Goal: Task Accomplishment & Management: Manage account settings

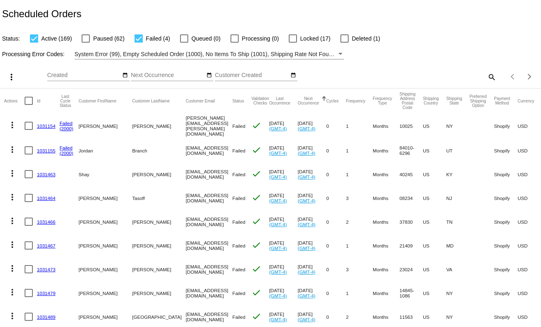
click at [486, 79] on mat-icon "search" at bounding box center [491, 77] width 10 height 13
click at [474, 75] on input "Search" at bounding box center [428, 75] width 135 height 7
paste input "956942"
type input "956942"
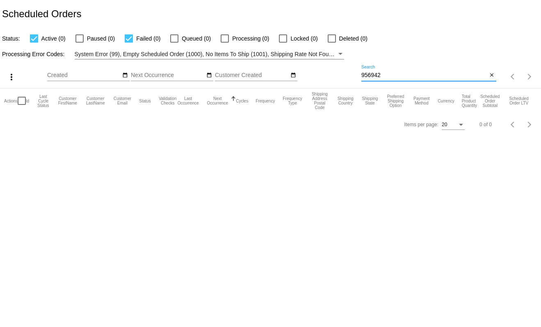
click at [401, 76] on input "956942" at bounding box center [424, 75] width 126 height 7
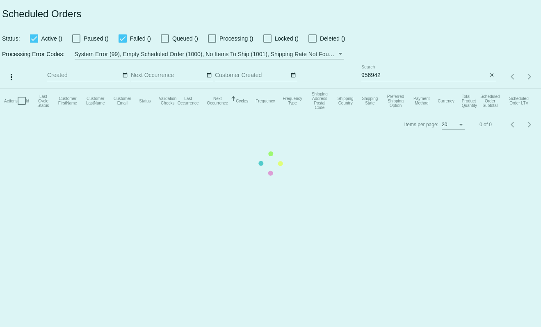
click at [383, 89] on mat-table "Actions Id Last Cycle Status Customer FirstName Customer LastName Customer Emai…" at bounding box center [270, 101] width 541 height 25
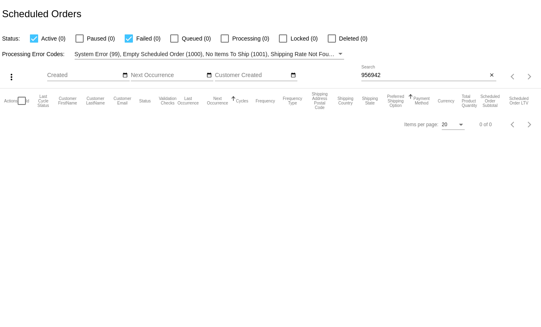
click at [387, 74] on input "956942" at bounding box center [424, 75] width 126 height 7
click at [493, 74] on mat-icon "close" at bounding box center [492, 75] width 6 height 7
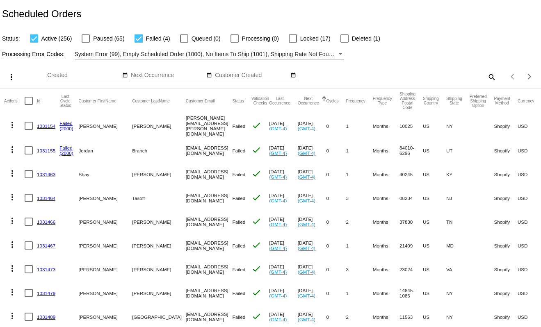
click at [488, 76] on mat-icon "search" at bounding box center [491, 77] width 10 height 13
click at [474, 75] on input "Search" at bounding box center [428, 75] width 135 height 7
paste input "1031797"
type input "1031797"
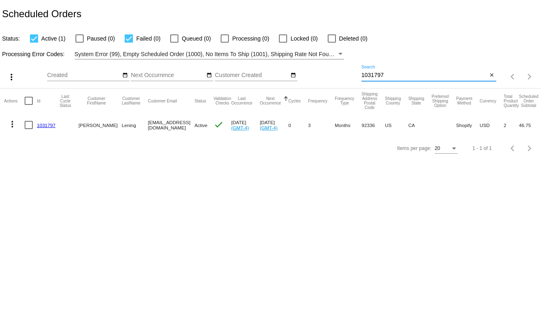
click at [43, 123] on link "1031797" at bounding box center [46, 125] width 18 height 5
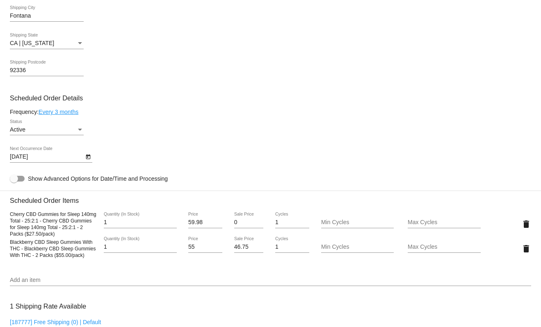
scroll to position [327, 0]
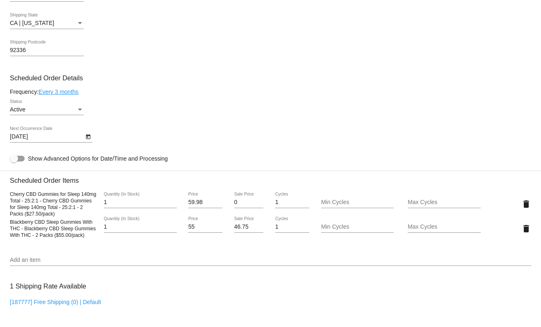
click at [244, 200] on input "0" at bounding box center [249, 202] width 30 height 7
click at [248, 114] on mat-card "Customer 7033194: Scott Lening slening2000@yahoo.com Customer Shipping Enter Sh…" at bounding box center [270, 196] width 541 height 846
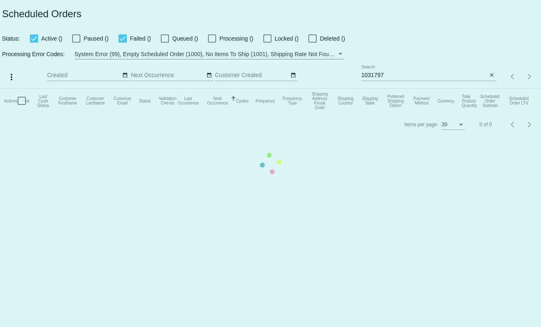
click at [419, 89] on mat-table "Actions Id Last Cycle Status Customer FirstName Customer LastName Customer Emai…" at bounding box center [270, 101] width 541 height 25
click at [405, 89] on mat-table "Actions Id Last Cycle Status Customer FirstName Customer LastName Customer Emai…" at bounding box center [270, 101] width 541 height 25
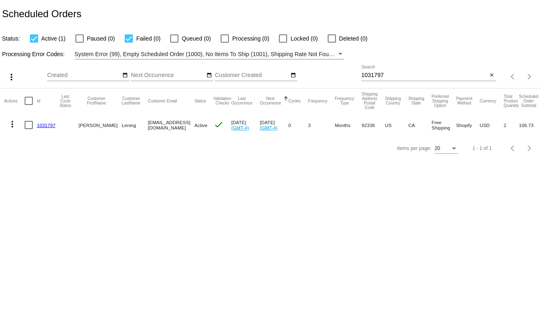
click at [385, 75] on input "1031797" at bounding box center [424, 75] width 126 height 7
paste input "05"
type input "1031705"
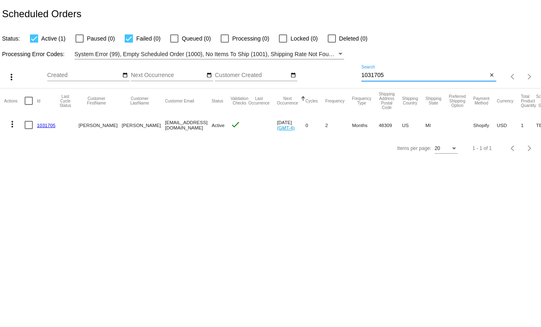
click at [50, 127] on link "1031705" at bounding box center [46, 125] width 18 height 5
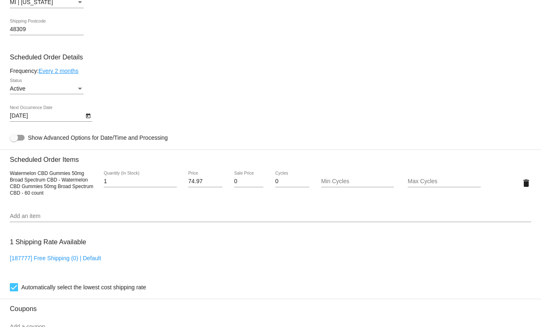
scroll to position [361, 0]
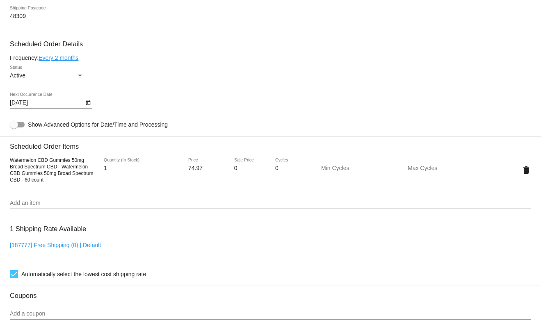
click at [247, 169] on input "0" at bounding box center [249, 168] width 30 height 7
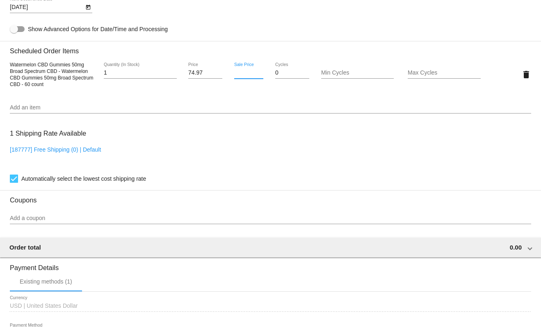
scroll to position [596, 0]
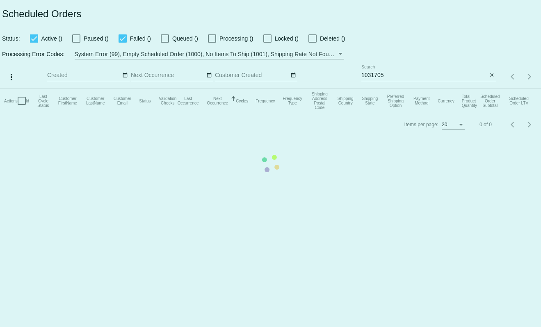
click at [392, 89] on mat-table "Actions Id Last Cycle Status Customer FirstName Customer LastName Customer Emai…" at bounding box center [270, 101] width 541 height 25
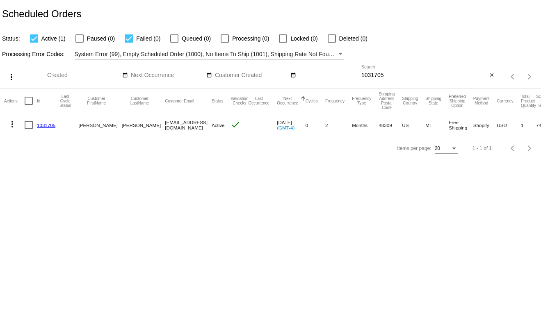
click at [393, 75] on input "1031705" at bounding box center [424, 75] width 126 height 7
paste input "13"
type input "1031713"
click at [47, 121] on mat-cell "1031713" at bounding box center [48, 125] width 23 height 24
click at [48, 124] on link "1031713" at bounding box center [46, 125] width 18 height 5
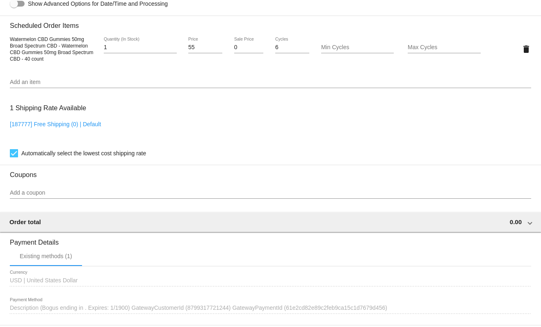
scroll to position [312, 0]
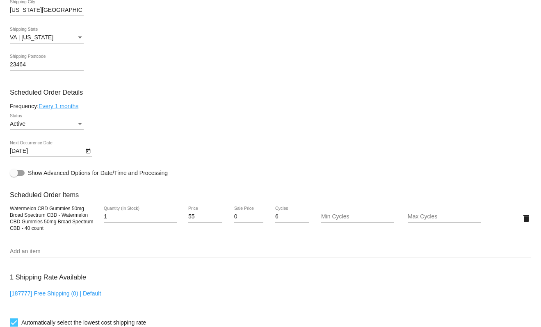
click at [238, 217] on input "0" at bounding box center [249, 217] width 30 height 7
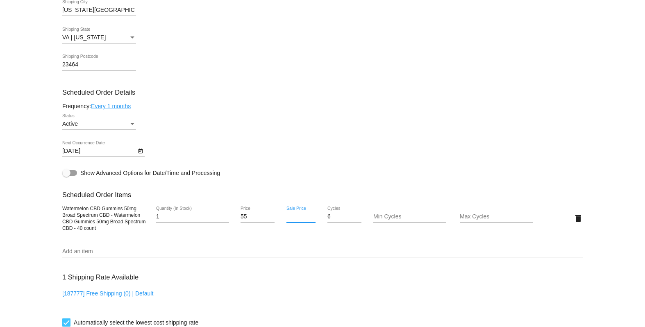
scroll to position [596, 0]
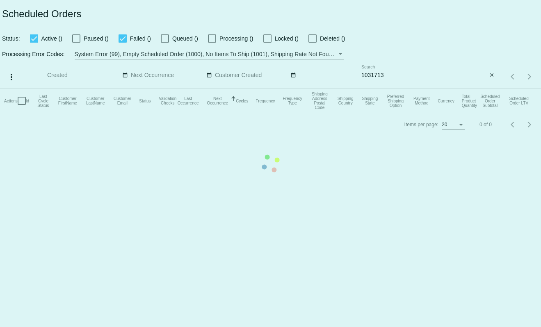
click at [370, 89] on mat-table "Actions Id Last Cycle Status Customer FirstName Customer LastName Customer Emai…" at bounding box center [270, 101] width 541 height 25
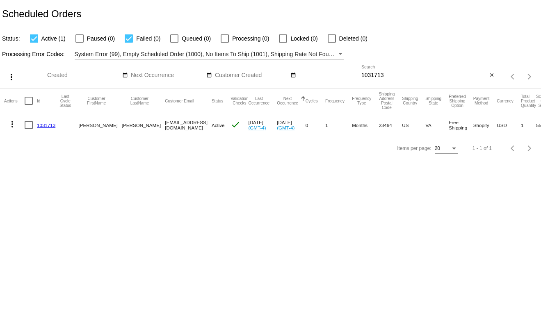
click at [381, 75] on input "1031713" at bounding box center [424, 75] width 126 height 7
paste input "28"
type input "1031728"
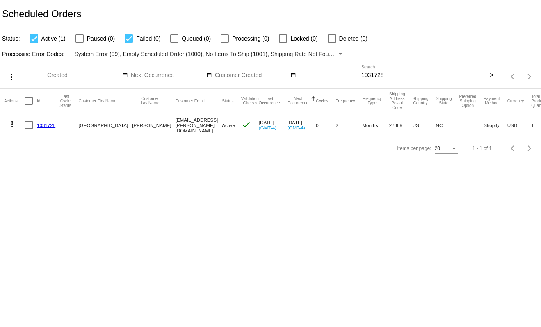
click at [43, 125] on link "1031728" at bounding box center [46, 125] width 18 height 5
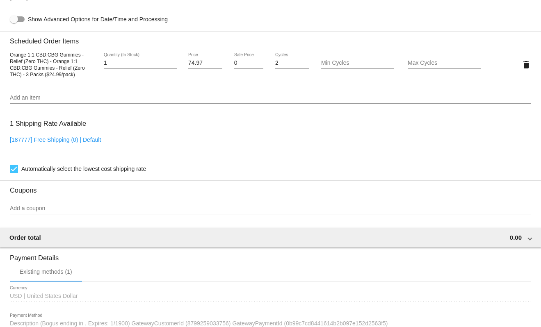
scroll to position [460, 0]
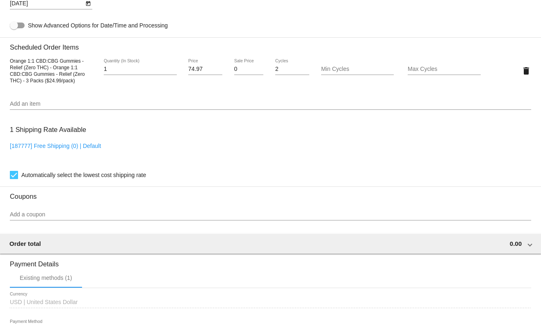
click at [250, 72] on input "0" at bounding box center [249, 69] width 30 height 7
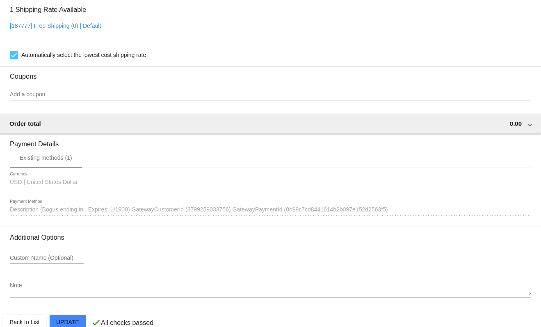
scroll to position [596, 0]
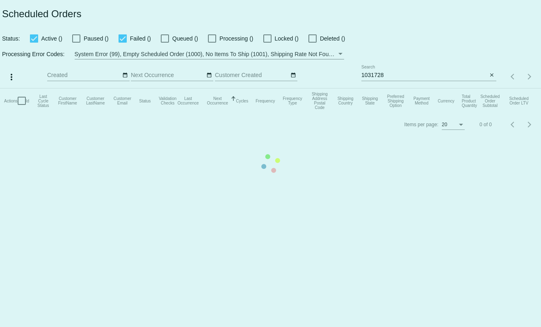
click at [406, 89] on mat-table "Actions Id Last Cycle Status Customer FirstName Customer LastName Customer Emai…" at bounding box center [270, 101] width 541 height 25
click at [400, 89] on mat-table "Actions Id Last Cycle Status Customer FirstName Customer LastName Customer Emai…" at bounding box center [270, 101] width 541 height 25
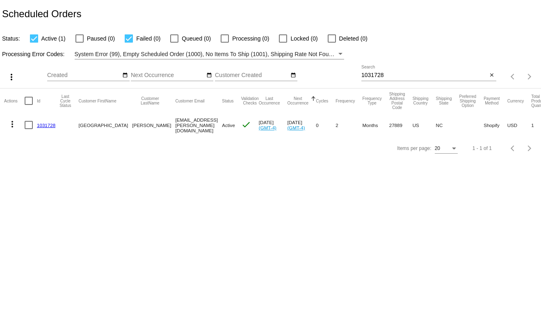
click at [387, 73] on input "1031728" at bounding box center [424, 75] width 126 height 7
paste input "33"
type input "1031733"
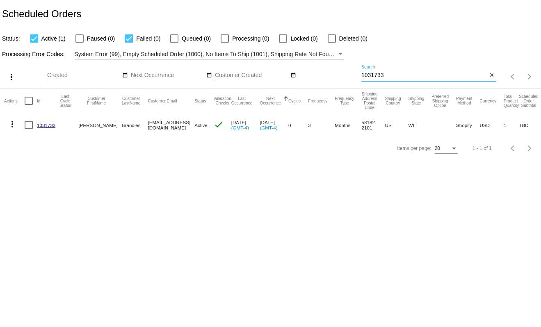
click at [40, 118] on mat-cell "1031733" at bounding box center [48, 125] width 23 height 24
click at [45, 125] on link "1031733" at bounding box center [46, 125] width 18 height 5
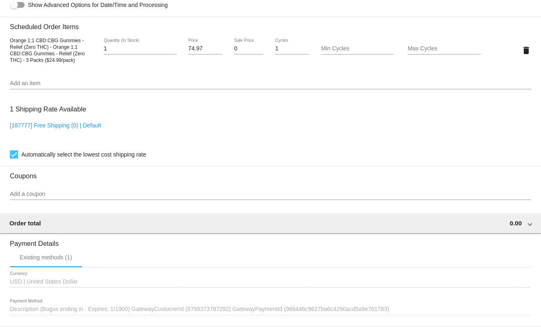
scroll to position [437, 0]
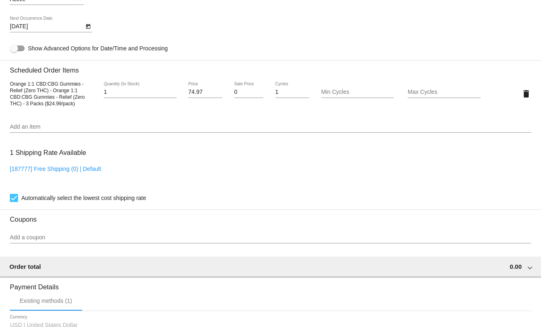
click at [251, 89] on input "0" at bounding box center [249, 92] width 30 height 7
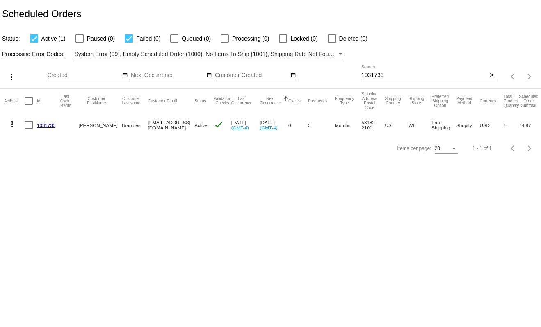
click at [398, 79] on div "1031733 Search" at bounding box center [424, 73] width 126 height 16
paste input "45"
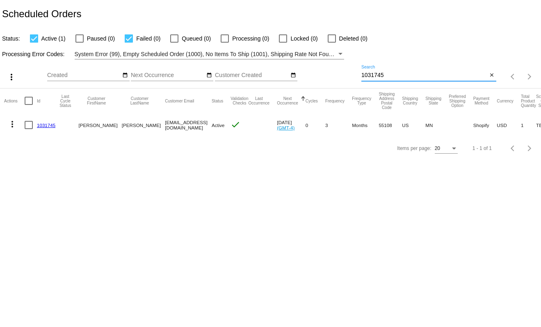
type input "1031745"
click at [43, 125] on link "1031745" at bounding box center [46, 125] width 18 height 5
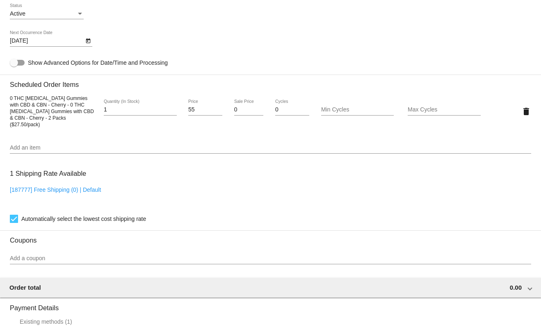
scroll to position [460, 0]
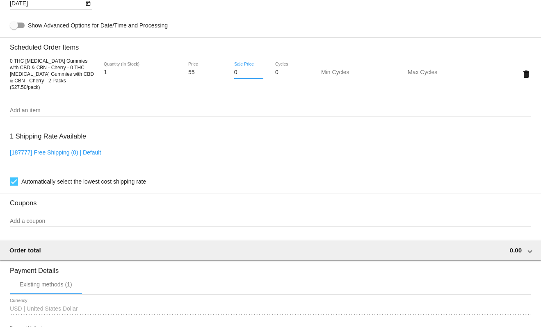
click at [240, 69] on input "0" at bounding box center [249, 72] width 30 height 7
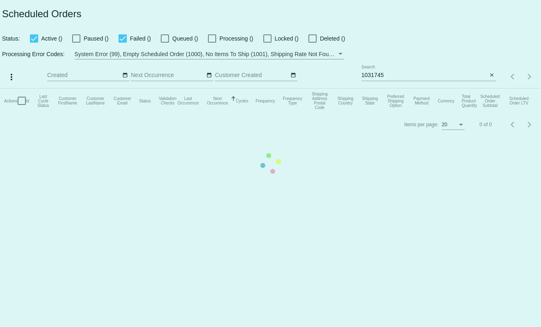
click at [394, 89] on mat-table "Actions Id Last Cycle Status Customer FirstName Customer LastName Customer Emai…" at bounding box center [270, 101] width 541 height 25
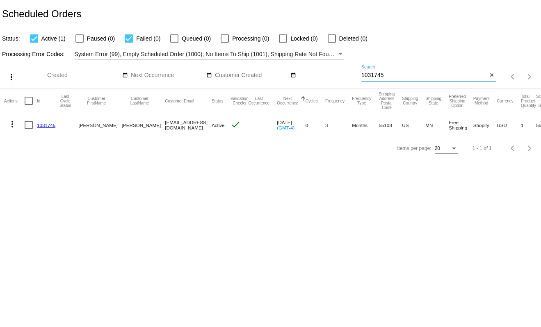
click at [374, 77] on input "1031745" at bounding box center [424, 75] width 126 height 7
paste input "57"
type input "1031757"
click at [44, 121] on mat-cell "1031757" at bounding box center [48, 125] width 23 height 24
click at [46, 123] on link "1031757" at bounding box center [46, 125] width 18 height 5
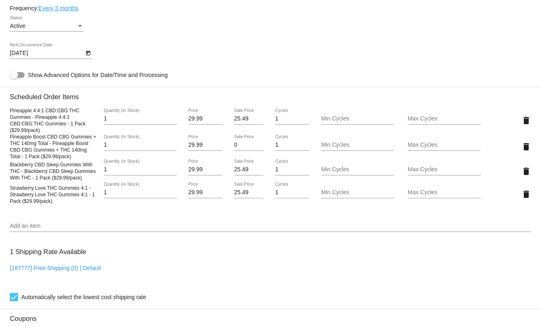
scroll to position [409, 0]
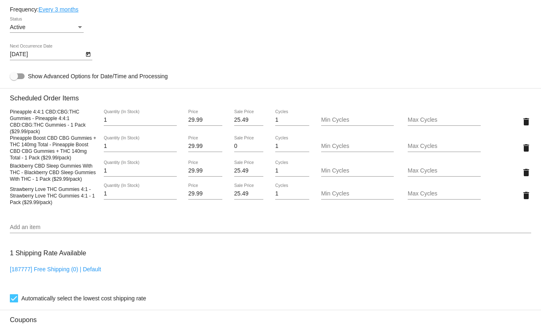
click at [229, 146] on div "0 Sale Price" at bounding box center [248, 147] width 43 height 23
click at [234, 147] on input "0" at bounding box center [249, 146] width 30 height 7
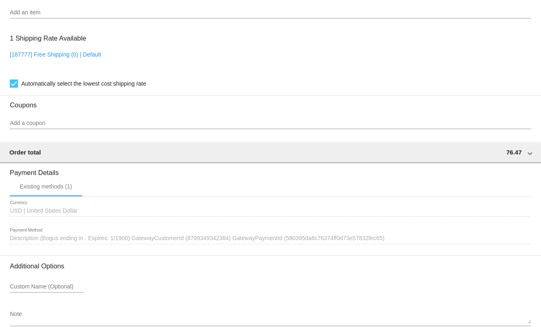
scroll to position [671, 0]
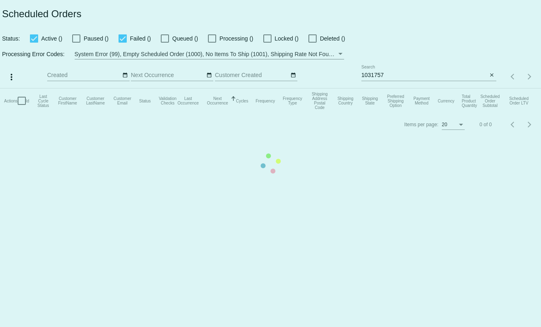
click at [411, 89] on mat-table "Actions Id Last Cycle Status Customer FirstName Customer LastName Customer Emai…" at bounding box center [270, 101] width 541 height 25
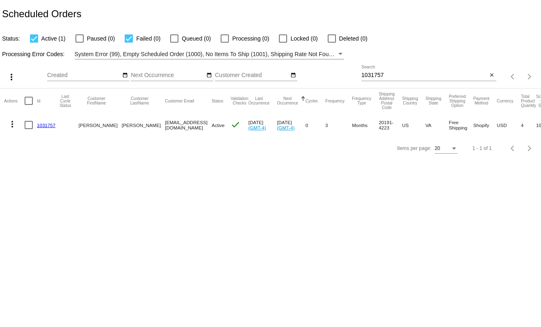
click at [374, 75] on input "1031757" at bounding box center [424, 75] width 126 height 7
paste input "596"
type input "1031596"
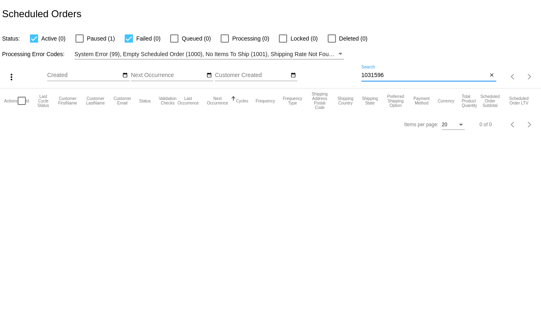
click at [93, 36] on span "Paused (1)" at bounding box center [101, 39] width 28 height 10
click at [80, 43] on input "Paused (1)" at bounding box center [79, 43] width 0 height 0
checkbox input "true"
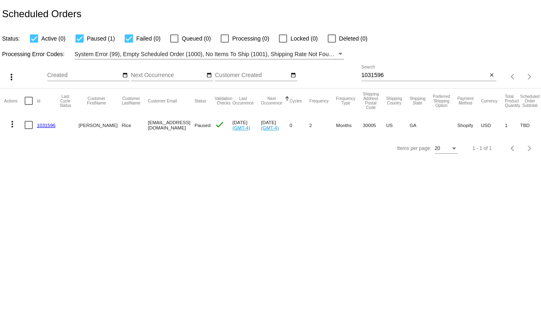
click at [50, 124] on link "1031596" at bounding box center [46, 125] width 18 height 5
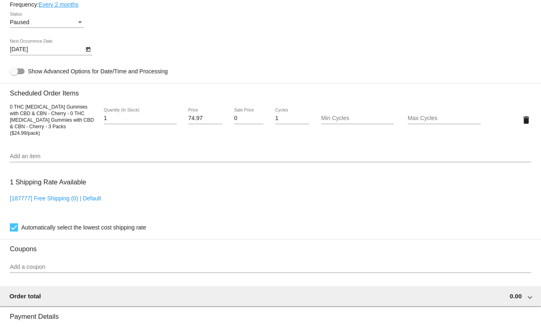
scroll to position [415, 0]
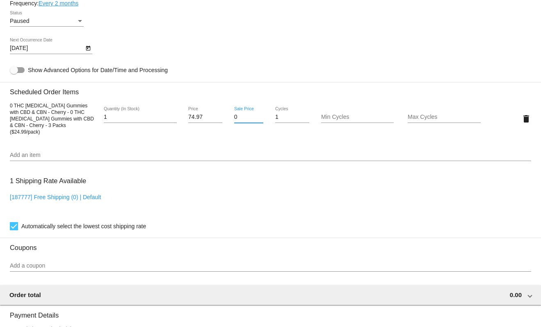
click at [244, 114] on input "0" at bounding box center [249, 117] width 30 height 7
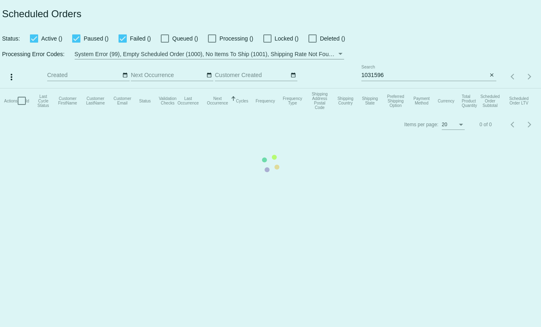
click at [402, 89] on mat-table "Actions Id Last Cycle Status Customer FirstName Customer LastName Customer Emai…" at bounding box center [270, 101] width 541 height 25
click at [389, 89] on mat-table "Actions Id Last Cycle Status Customer FirstName Customer LastName Customer Emai…" at bounding box center [270, 101] width 541 height 25
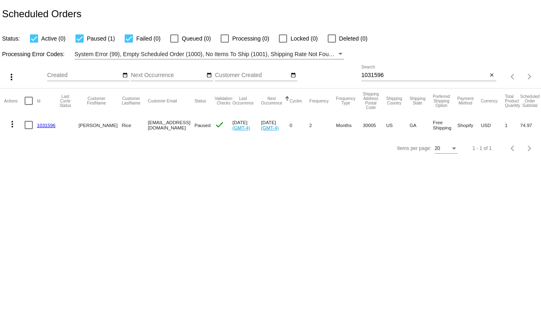
click at [380, 74] on input "1031596" at bounding box center [424, 75] width 126 height 7
paste input "612"
type input "1031612"
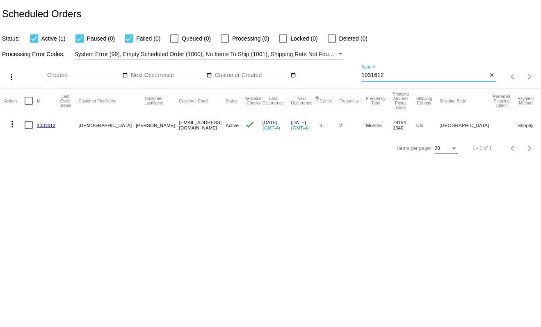
click at [46, 124] on link "1031612" at bounding box center [46, 125] width 18 height 5
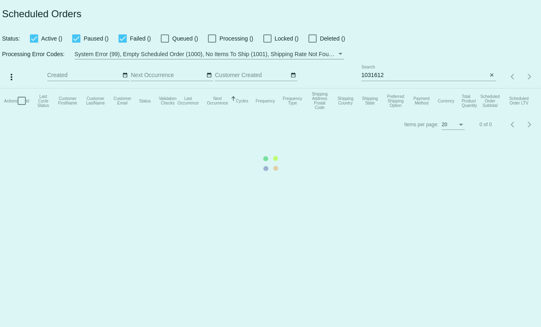
click at [410, 89] on mat-table "Actions Id Last Cycle Status Customer FirstName Customer LastName Customer Emai…" at bounding box center [270, 101] width 541 height 25
click at [398, 89] on mat-table "Actions Id Last Cycle Status Customer FirstName Customer LastName Customer Emai…" at bounding box center [270, 101] width 541 height 25
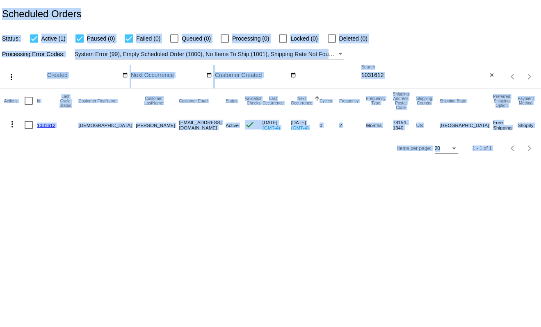
click at [398, 75] on input "1031612" at bounding box center [424, 75] width 126 height 7
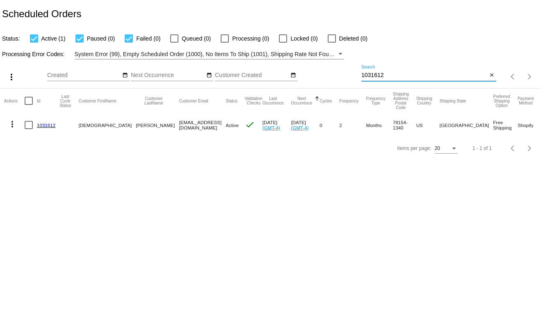
paste input "4"
type input "1031614"
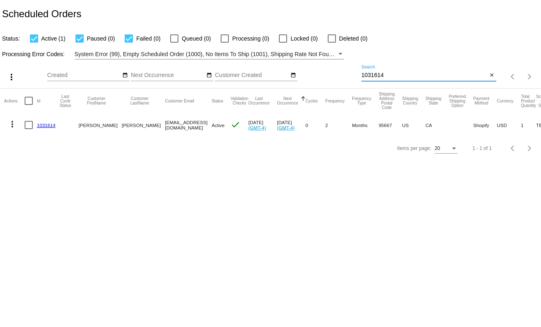
click at [52, 127] on link "1031614" at bounding box center [46, 125] width 18 height 5
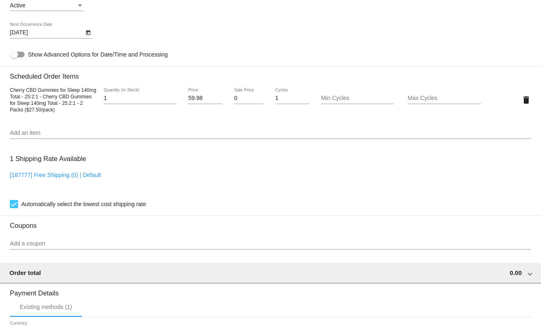
scroll to position [428, 0]
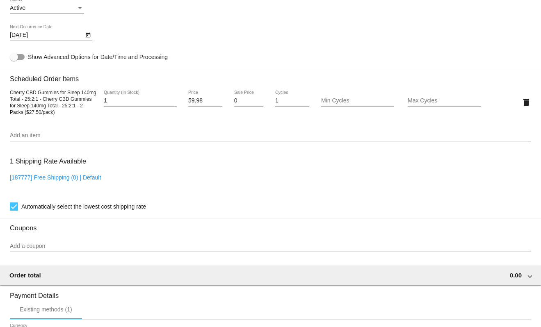
click at [241, 99] on input "0" at bounding box center [249, 101] width 30 height 7
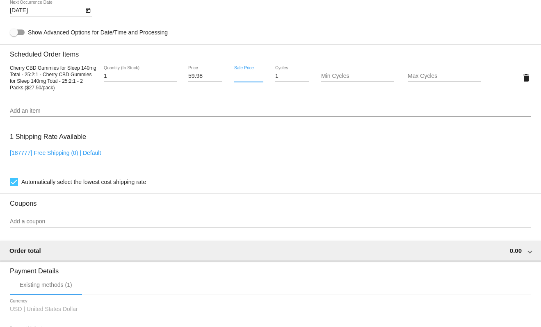
scroll to position [596, 0]
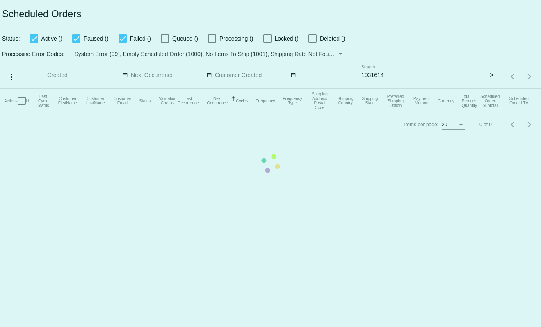
click at [398, 89] on mat-table "Actions Id Last Cycle Status Customer FirstName Customer LastName Customer Emai…" at bounding box center [270, 101] width 541 height 25
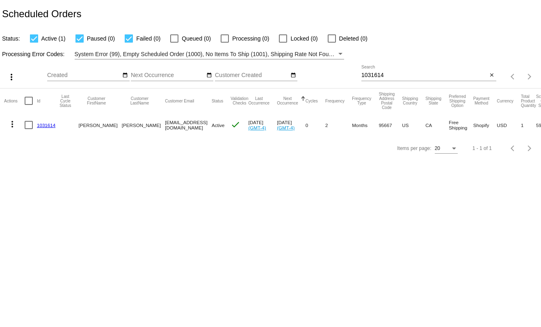
click at [398, 78] on input "1031614" at bounding box center [424, 75] width 126 height 7
paste input "9"
type input "1031619"
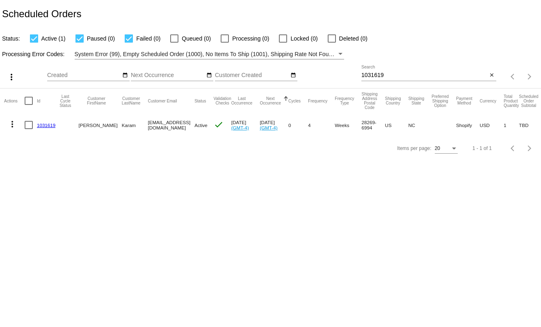
click at [46, 125] on link "1031619" at bounding box center [46, 125] width 18 height 5
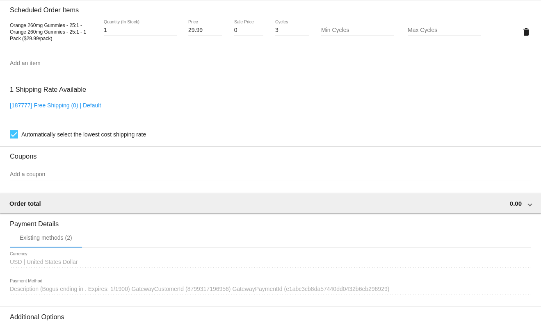
scroll to position [460, 0]
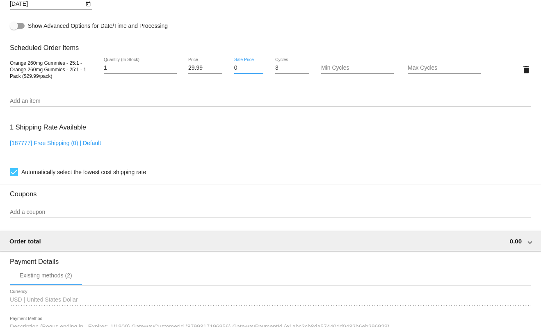
click at [235, 70] on input "0" at bounding box center [249, 68] width 30 height 7
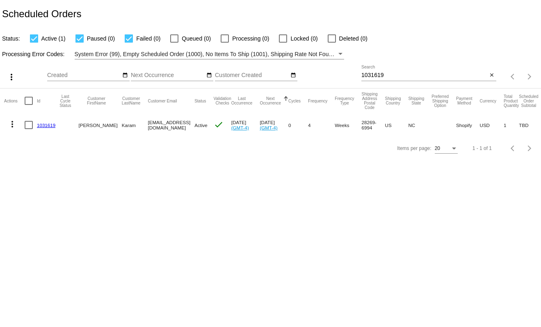
click at [407, 82] on div "1031619 Search close" at bounding box center [428, 76] width 135 height 23
click at [401, 75] on input "1031619" at bounding box center [424, 75] width 126 height 7
paste input "22"
type input "1031622"
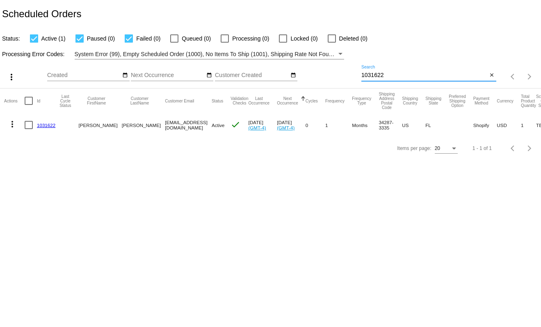
click at [43, 124] on link "1031622" at bounding box center [46, 125] width 18 height 5
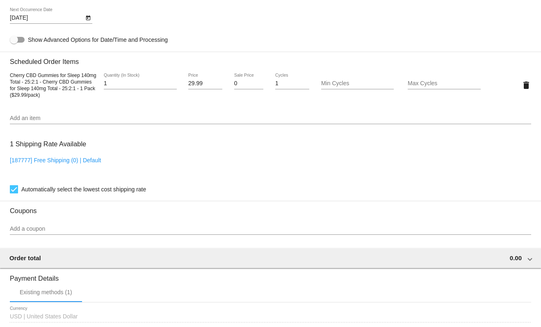
scroll to position [455, 0]
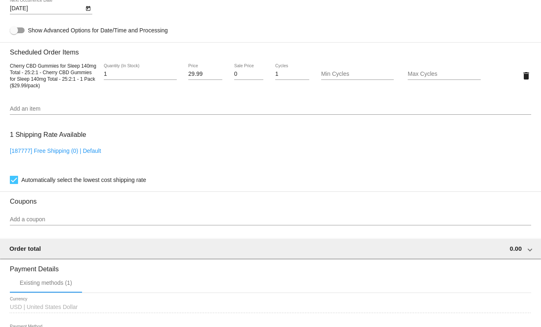
click at [242, 71] on input "0" at bounding box center [249, 74] width 30 height 7
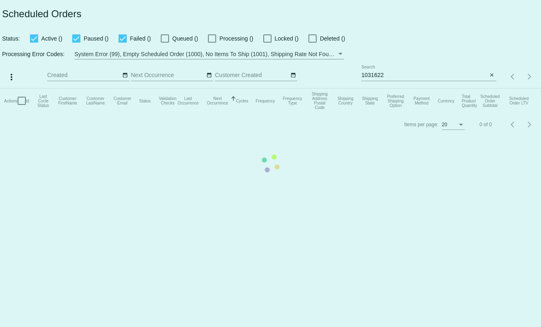
click at [406, 89] on mat-table "Actions Id Last Cycle Status Customer FirstName Customer LastName Customer Emai…" at bounding box center [270, 101] width 541 height 25
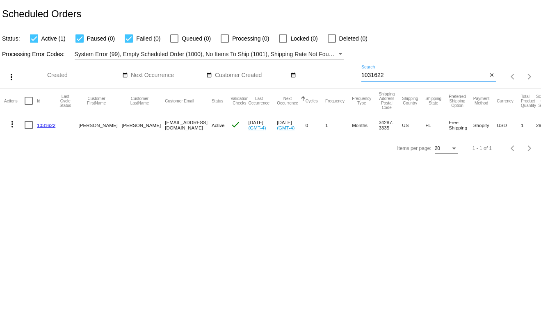
click at [377, 73] on input "1031622" at bounding box center [424, 75] width 126 height 7
paste input "34"
type input "1031634"
click at [49, 126] on link "1031634" at bounding box center [46, 125] width 18 height 5
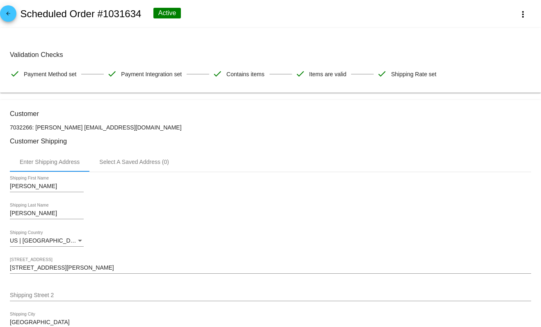
click at [488, 88] on mat-card "Validation Checks check Payment Method set check Payment Integration set check …" at bounding box center [270, 60] width 541 height 65
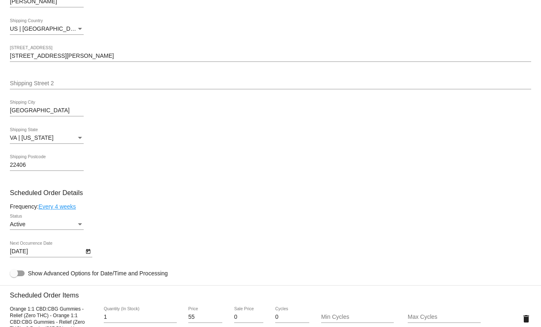
scroll to position [272, 0]
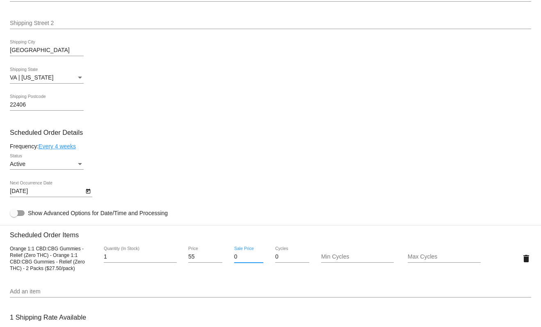
click at [242, 259] on input "0" at bounding box center [249, 257] width 30 height 7
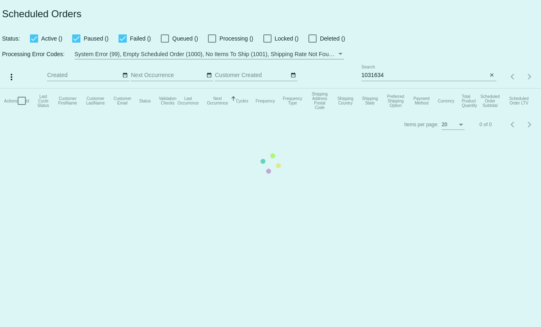
click at [391, 89] on mat-table "Actions Id Last Cycle Status Customer FirstName Customer LastName Customer Emai…" at bounding box center [270, 101] width 541 height 25
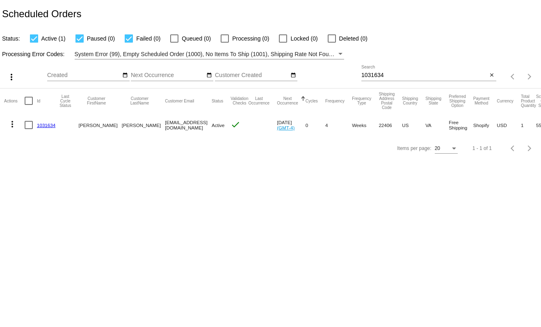
click at [387, 73] on input "1031634" at bounding box center [424, 75] width 126 height 7
paste input "46"
type input "1031646"
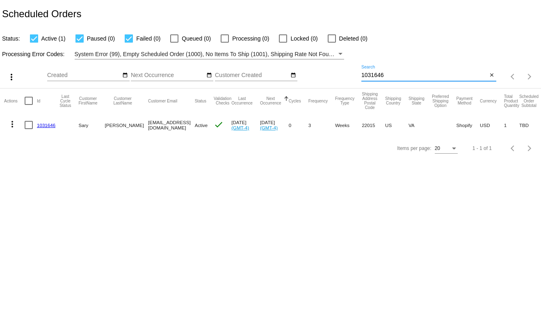
click at [43, 124] on link "1031646" at bounding box center [46, 125] width 18 height 5
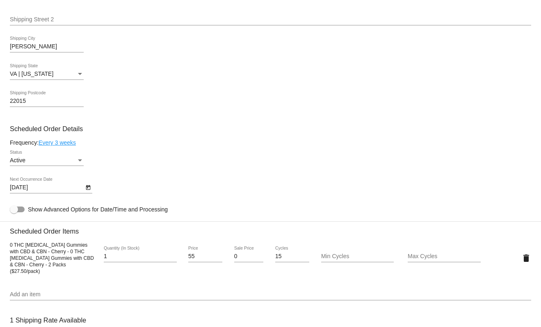
scroll to position [335, 0]
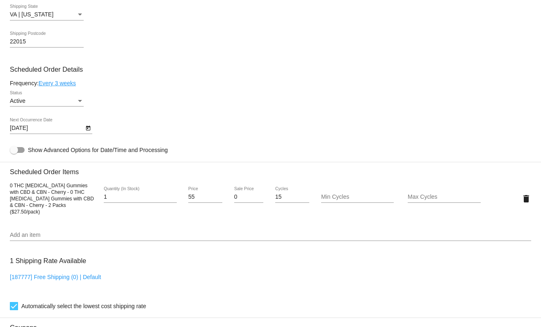
click at [234, 187] on div "0 Sale Price" at bounding box center [249, 195] width 30 height 16
click at [239, 196] on input "0" at bounding box center [249, 197] width 30 height 7
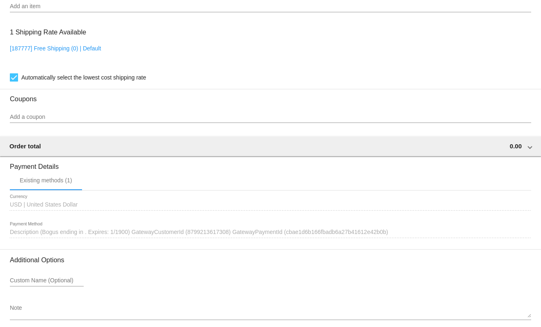
scroll to position [585, 0]
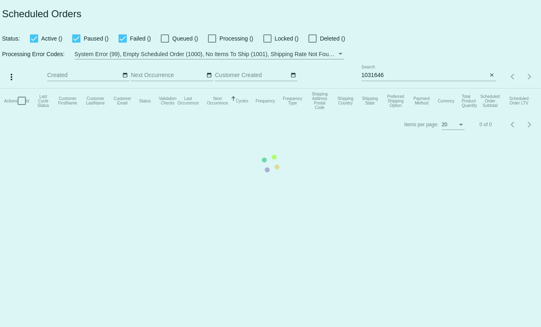
drag, startPoint x: 424, startPoint y: 74, endPoint x: 419, endPoint y: 75, distance: 5.6
click at [424, 89] on mat-table "Actions Id Last Cycle Status Customer FirstName Customer LastName Customer Emai…" at bounding box center [270, 101] width 541 height 25
click at [392, 89] on mat-table "Actions Id Last Cycle Status Customer FirstName Customer LastName Customer Emai…" at bounding box center [270, 101] width 541 height 25
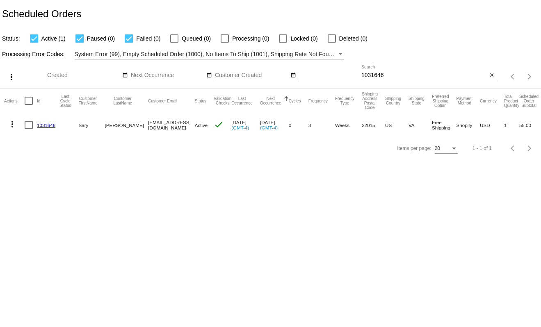
click at [392, 74] on input "1031646" at bounding box center [424, 75] width 126 height 7
paste input "52"
type input "1031652"
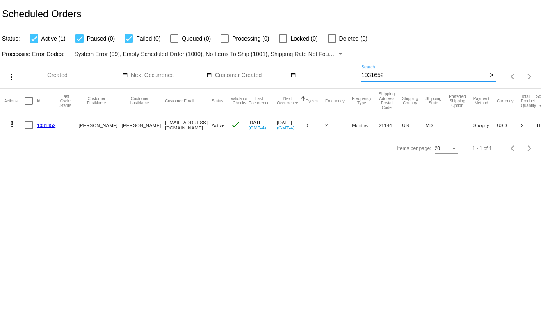
click at [25, 121] on mat-cell at bounding box center [31, 125] width 12 height 24
click at [44, 124] on link "1031652" at bounding box center [46, 125] width 18 height 5
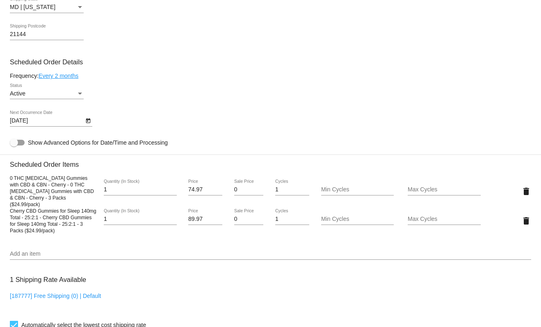
scroll to position [455, 0]
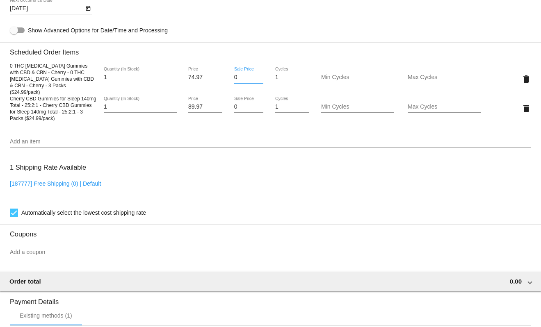
click at [244, 75] on input "0" at bounding box center [249, 77] width 30 height 7
click at [244, 98] on mat-card "Customer 7032415: [PERSON_NAME] [EMAIL_ADDRESS][DOMAIN_NAME] Customer Shipping …" at bounding box center [270, 73] width 541 height 856
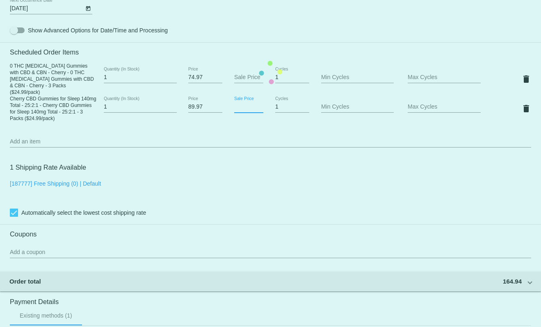
scroll to position [622, 0]
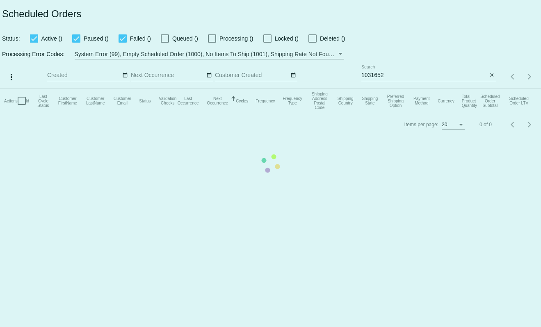
click at [402, 89] on mat-table "Actions Id Last Cycle Status Customer FirstName Customer LastName Customer Emai…" at bounding box center [270, 101] width 541 height 25
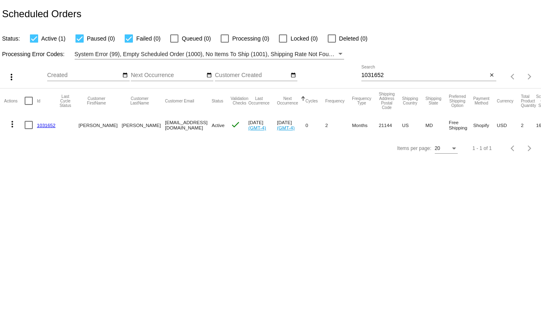
click at [402, 73] on input "1031652" at bounding box center [424, 75] width 126 height 7
paste input "9"
type input "1031659"
click at [48, 125] on link "1031659" at bounding box center [46, 125] width 18 height 5
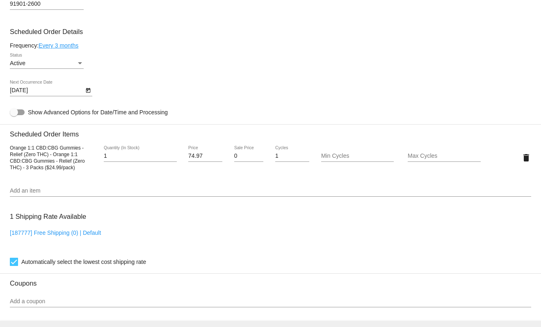
scroll to position [366, 0]
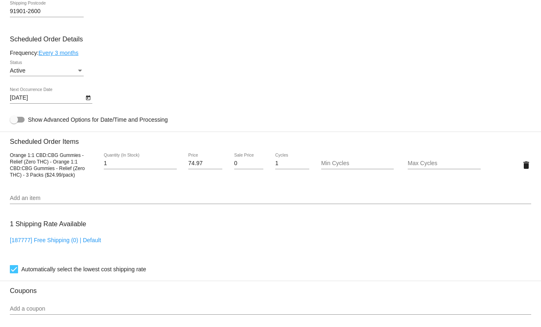
click at [239, 166] on input "0" at bounding box center [249, 163] width 30 height 7
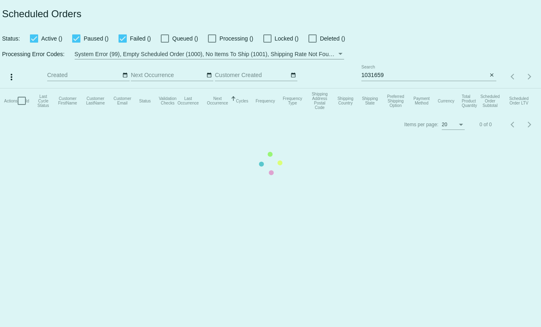
click at [426, 89] on mat-table "Actions Id Last Cycle Status Customer FirstName Customer LastName Customer Emai…" at bounding box center [270, 101] width 541 height 25
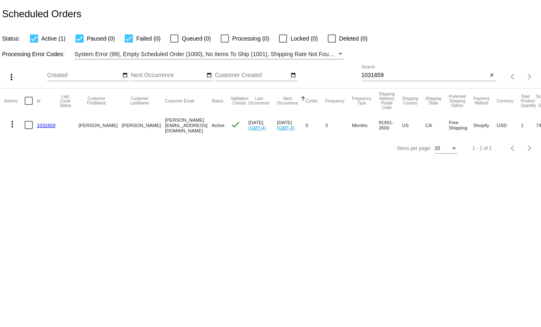
click at [394, 74] on input "1031659" at bounding box center [424, 75] width 126 height 7
paste input "61"
type input "1031661"
click at [45, 125] on link "1031661" at bounding box center [46, 125] width 18 height 5
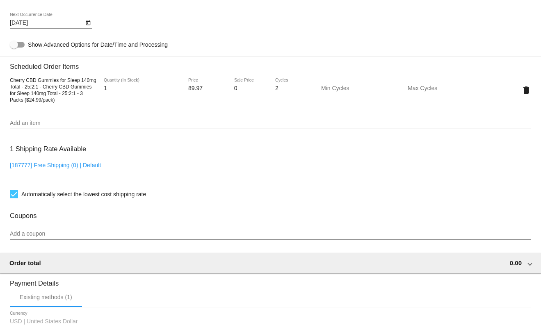
scroll to position [446, 0]
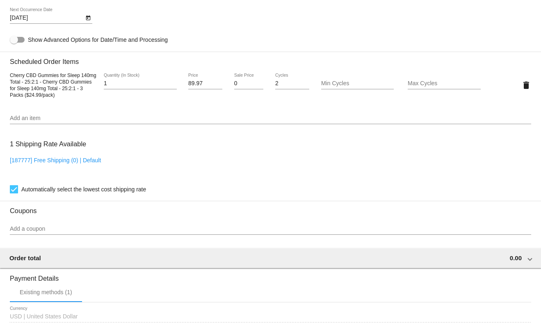
click at [244, 80] on div "0 Sale Price" at bounding box center [249, 81] width 30 height 16
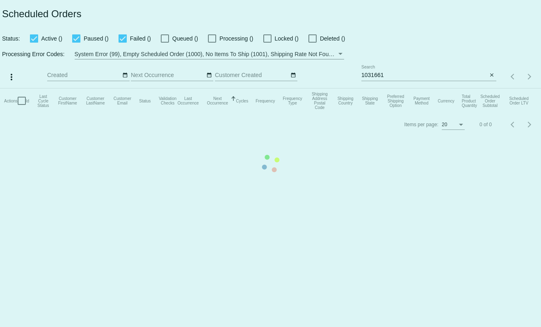
click at [408, 89] on mat-table "Actions Id Last Cycle Status Customer FirstName Customer LastName Customer Emai…" at bounding box center [270, 101] width 541 height 25
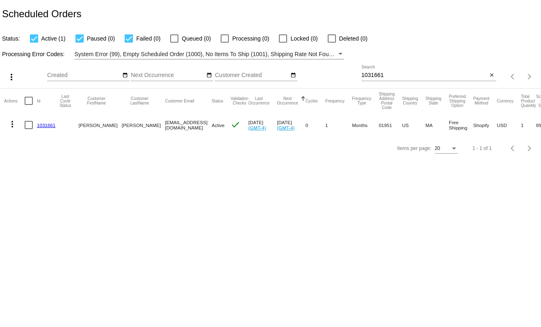
click at [377, 78] on input "1031661" at bounding box center [424, 75] width 126 height 7
paste input "5"
type input "1031665"
click at [52, 128] on mat-cell "1031665" at bounding box center [48, 125] width 23 height 24
click at [47, 121] on mat-cell "1031665" at bounding box center [48, 125] width 23 height 24
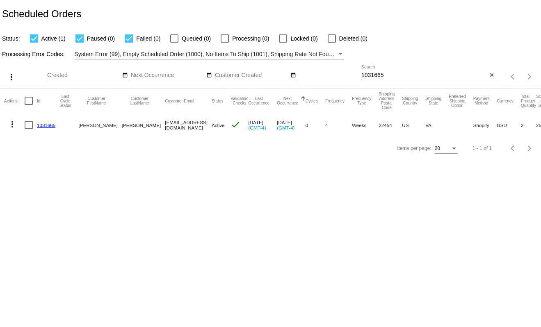
click at [47, 123] on link "1031665" at bounding box center [46, 125] width 18 height 5
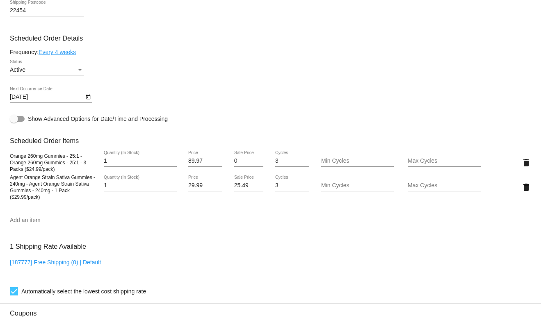
scroll to position [369, 0]
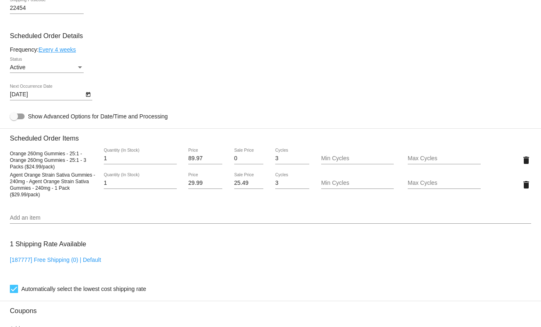
drag, startPoint x: 243, startPoint y: 153, endPoint x: 243, endPoint y: 159, distance: 6.2
click at [243, 153] on div "0 Sale Price" at bounding box center [249, 156] width 30 height 16
click at [243, 159] on input "0" at bounding box center [249, 158] width 30 height 7
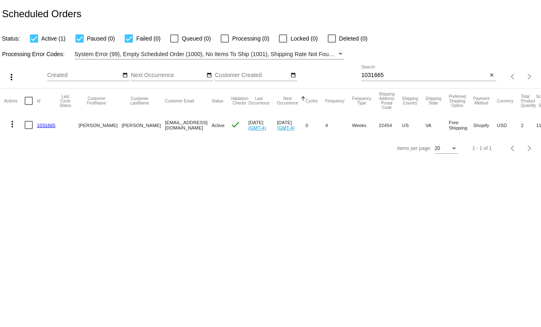
click at [500, 73] on div "Items per page: 20 1 - 1 of 1" at bounding box center [518, 76] width 45 height 23
click at [494, 73] on button "close" at bounding box center [491, 75] width 9 height 9
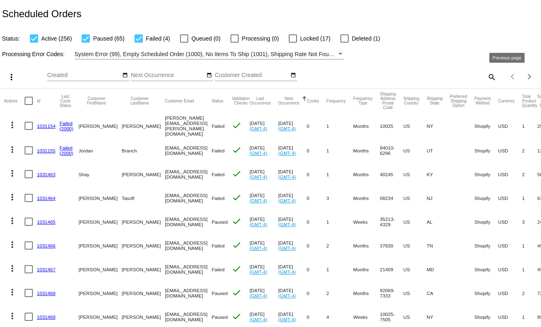
click at [487, 74] on mat-icon "search" at bounding box center [491, 77] width 10 height 13
click at [426, 73] on input "Search" at bounding box center [428, 75] width 135 height 7
paste input "1031579"
type input "1031579"
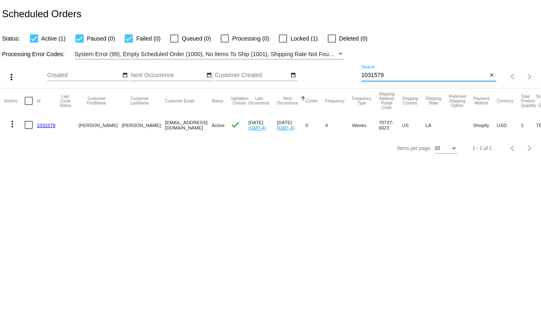
click at [42, 126] on link "1031579" at bounding box center [46, 125] width 18 height 5
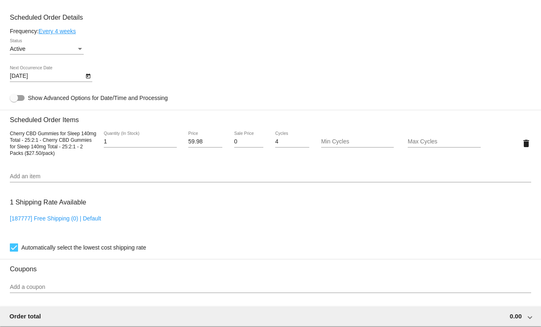
scroll to position [389, 0]
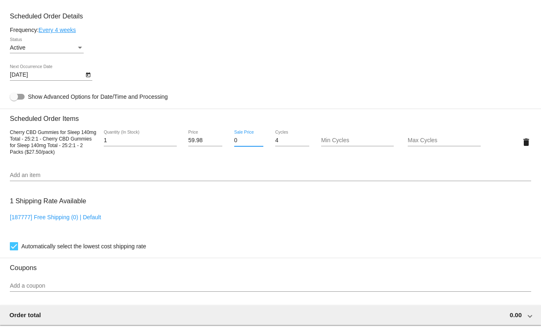
drag, startPoint x: 242, startPoint y: 140, endPoint x: 245, endPoint y: 143, distance: 4.4
click at [242, 140] on input "0" at bounding box center [249, 140] width 30 height 7
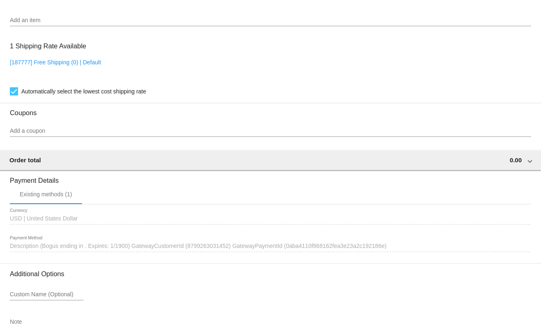
scroll to position [596, 0]
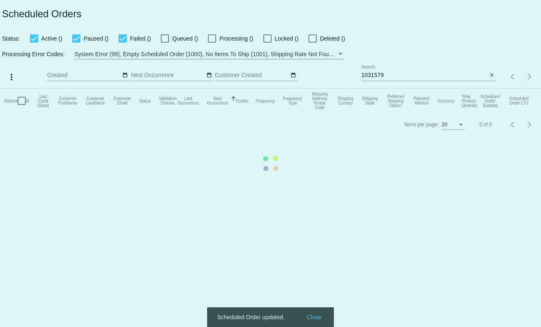
click at [398, 89] on mat-table "Actions Id Last Cycle Status Customer FirstName Customer LastName Customer Emai…" at bounding box center [270, 101] width 541 height 25
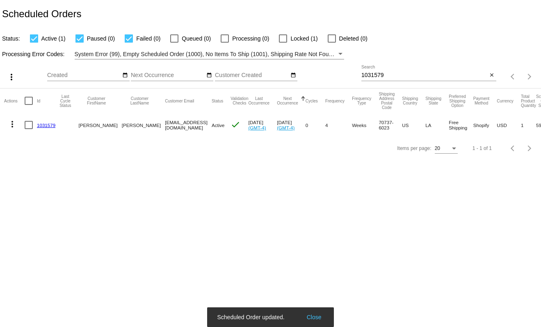
click at [378, 71] on div "1031579 Search" at bounding box center [424, 73] width 126 height 16
click at [381, 74] on input "1031579" at bounding box center [424, 75] width 126 height 7
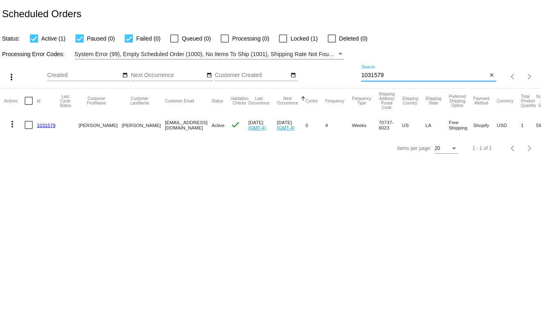
paste input "84"
type input "1031584"
click at [46, 123] on link "1031584" at bounding box center [46, 125] width 18 height 5
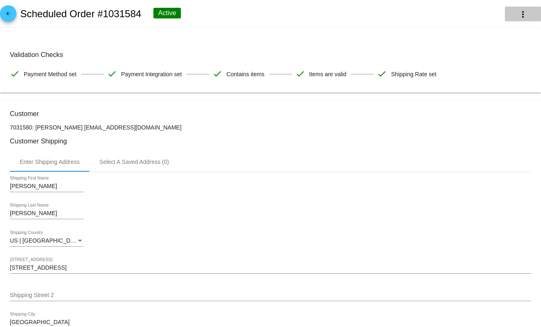
click at [511, 14] on button "more_vert" at bounding box center [523, 14] width 36 height 15
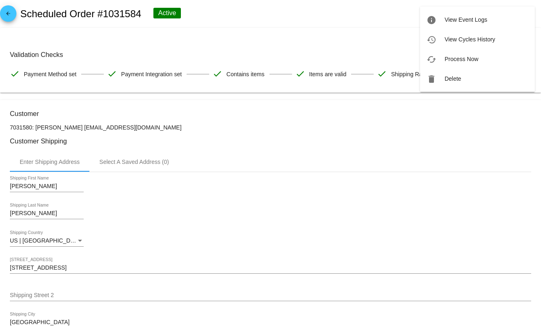
drag, startPoint x: 232, startPoint y: 17, endPoint x: 350, endPoint y: 25, distance: 118.4
click at [232, 17] on div at bounding box center [270, 163] width 541 height 327
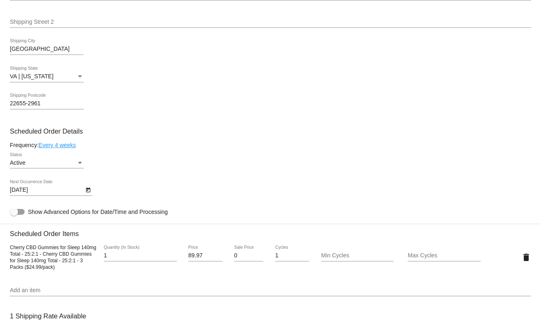
scroll to position [418, 0]
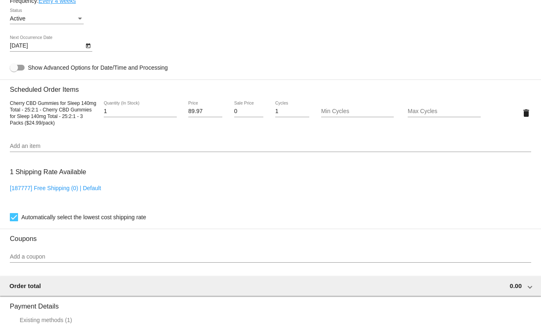
click at [247, 113] on input "0" at bounding box center [249, 111] width 30 height 7
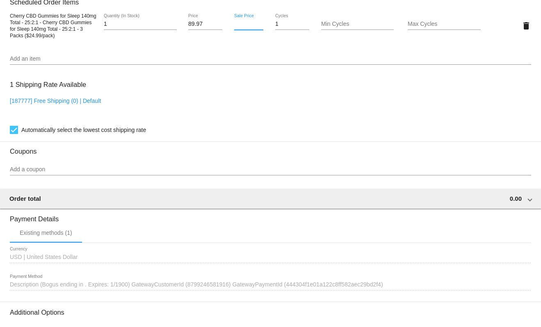
scroll to position [591, 0]
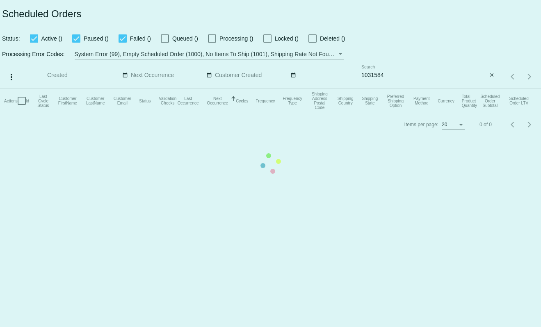
click at [390, 89] on mat-table "Actions Id Last Cycle Status Customer FirstName Customer LastName Customer Emai…" at bounding box center [270, 101] width 541 height 25
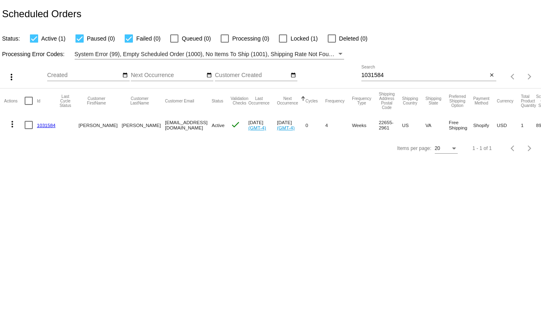
click at [382, 75] on input "1031584" at bounding box center [424, 75] width 126 height 7
paste input "5"
type input "1031585"
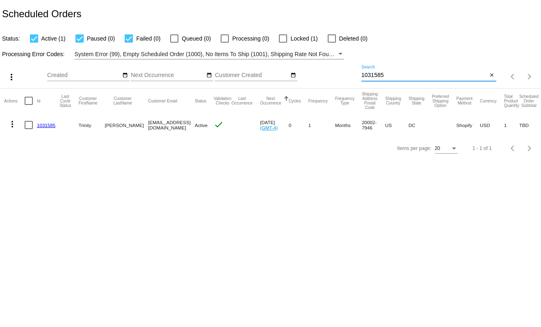
click at [48, 124] on link "1031585" at bounding box center [46, 125] width 18 height 5
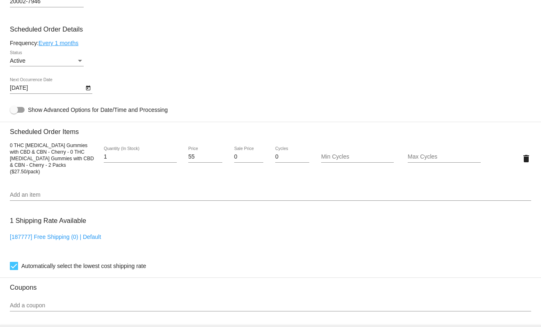
scroll to position [381, 0]
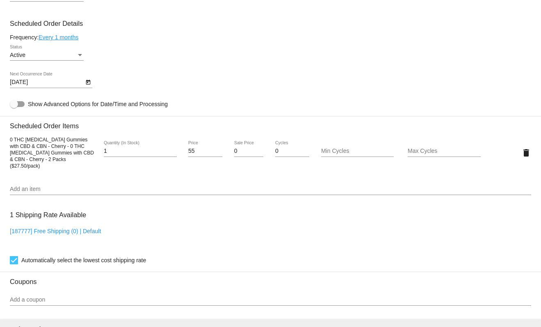
click at [236, 142] on div "0 Sale Price" at bounding box center [249, 149] width 30 height 16
click at [239, 148] on input "0" at bounding box center [249, 151] width 30 height 7
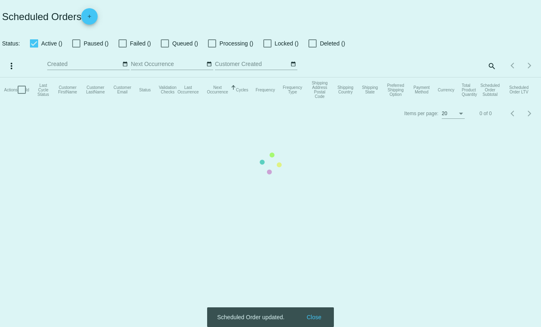
checkbox input "true"
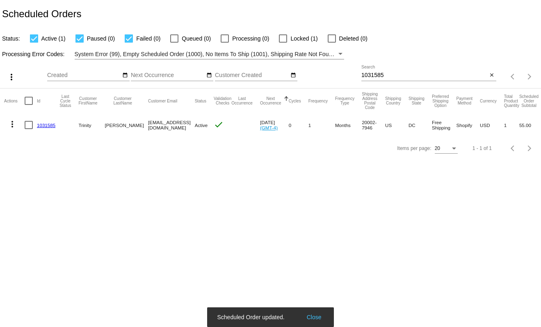
click at [384, 75] on input "1031585" at bounding box center [424, 75] width 126 height 7
paste input "92"
type input "1031592"
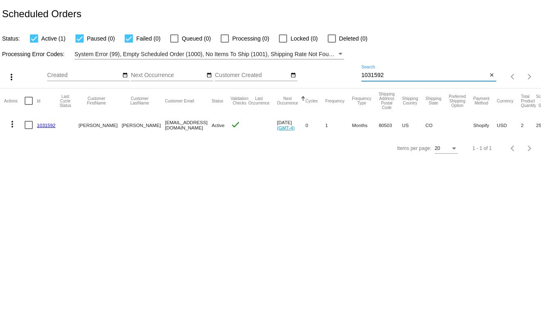
click at [41, 127] on link "1031592" at bounding box center [46, 125] width 18 height 5
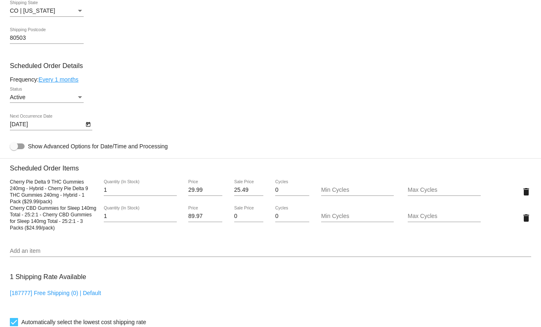
scroll to position [348, 0]
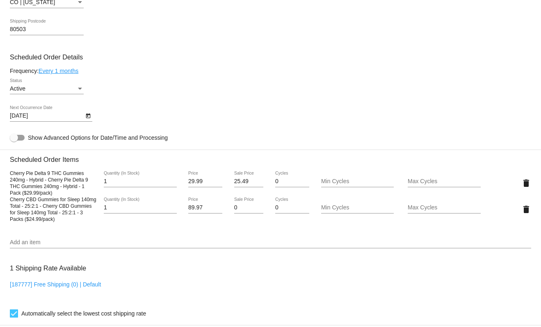
click at [242, 212] on div "0 Sale Price" at bounding box center [249, 206] width 30 height 16
click at [239, 207] on input "0" at bounding box center [249, 208] width 30 height 7
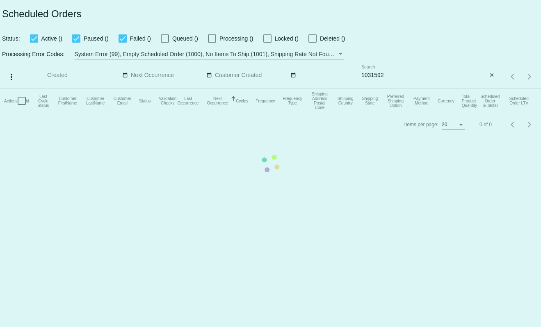
click at [393, 89] on mat-table "Actions Id Last Cycle Status Customer FirstName Customer LastName Customer Emai…" at bounding box center [270, 101] width 541 height 25
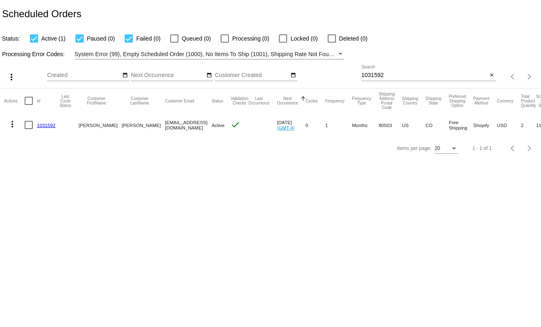
click at [374, 73] on input "1031592" at bounding box center [424, 75] width 126 height 7
paste input "1031376"
paste input "376"
type input "1031376"
click at [41, 121] on mat-cell "1031376" at bounding box center [48, 125] width 23 height 24
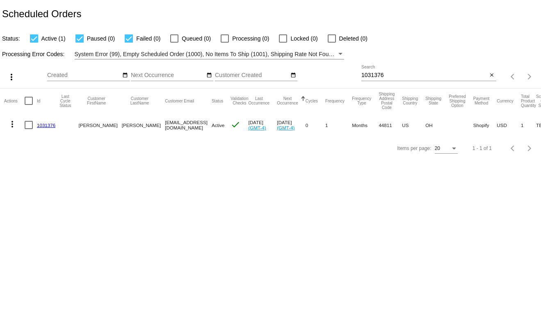
click at [42, 123] on link "1031376" at bounding box center [46, 125] width 18 height 5
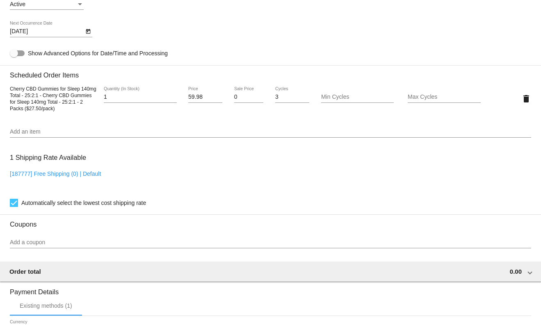
scroll to position [431, 0]
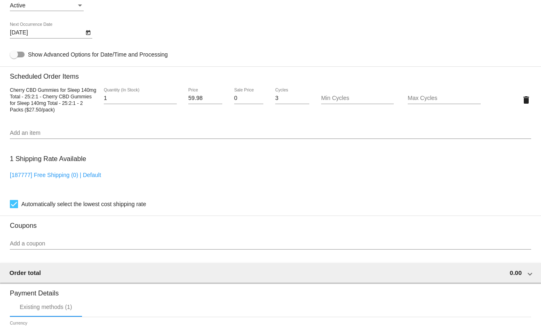
click at [237, 99] on input "0" at bounding box center [249, 98] width 30 height 7
click at [238, 99] on input "0" at bounding box center [249, 98] width 30 height 7
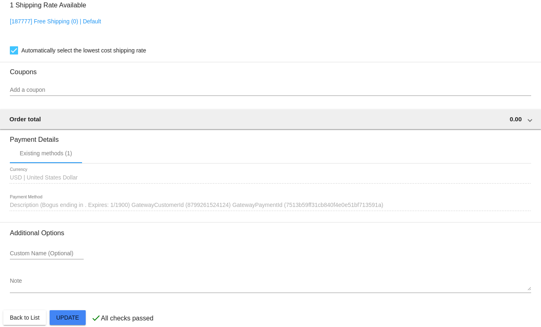
scroll to position [596, 0]
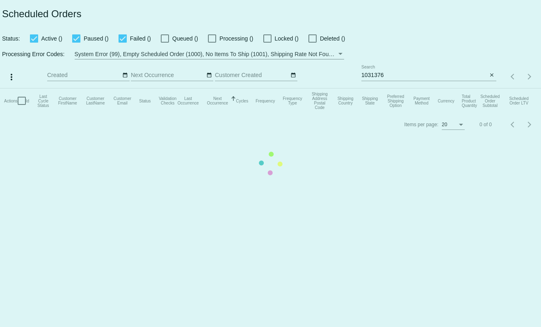
click at [403, 89] on mat-table "Actions Id Last Cycle Status Customer FirstName Customer LastName Customer Emai…" at bounding box center [270, 101] width 541 height 25
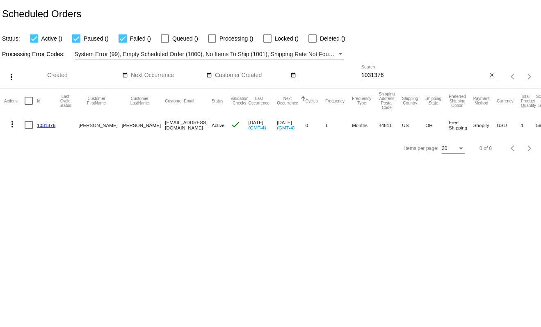
click at [376, 73] on input "1031376" at bounding box center [424, 75] width 126 height 7
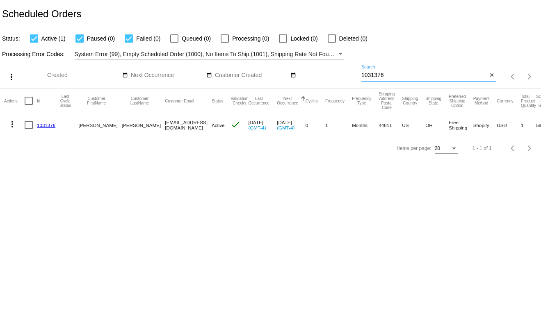
paste input "81"
type input "1031381"
click at [45, 129] on mat-cell "1031381" at bounding box center [48, 125] width 23 height 24
click at [46, 125] on link "1031381" at bounding box center [46, 125] width 18 height 5
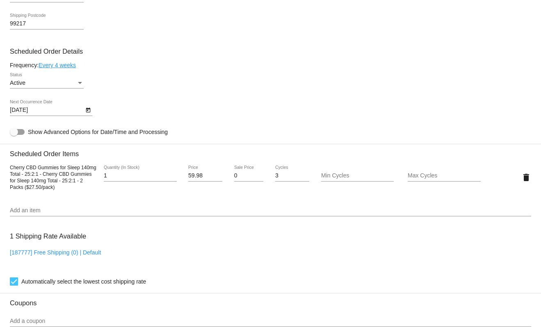
scroll to position [364, 0]
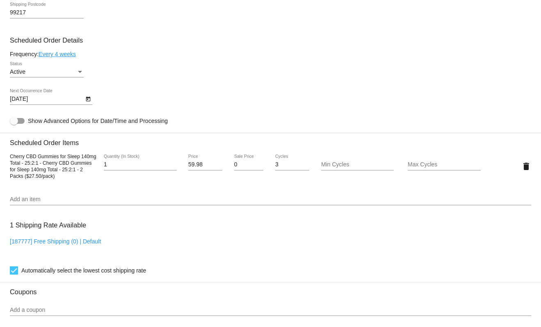
drag, startPoint x: 239, startPoint y: 165, endPoint x: 290, endPoint y: 171, distance: 51.6
click at [239, 165] on input "0" at bounding box center [249, 165] width 30 height 7
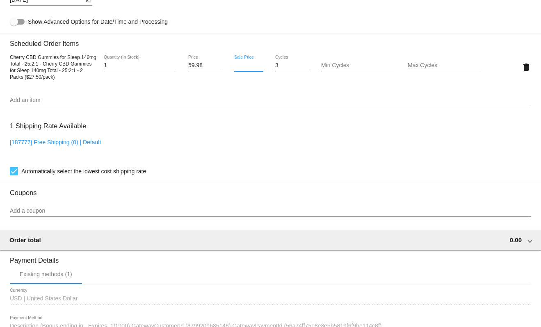
scroll to position [596, 0]
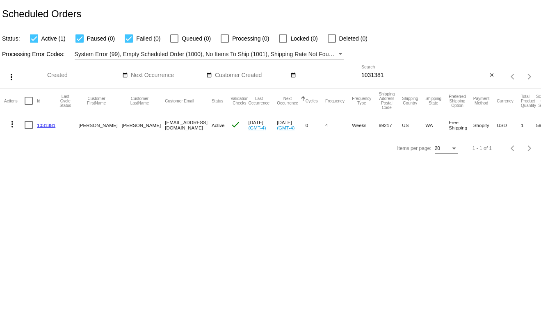
click at [370, 75] on input "1031381" at bounding box center [424, 75] width 126 height 7
paste input "9"
type input "1031389"
click at [47, 125] on link "1031389" at bounding box center [46, 125] width 18 height 5
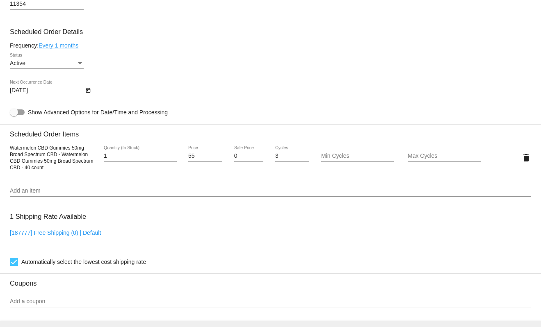
scroll to position [382, 0]
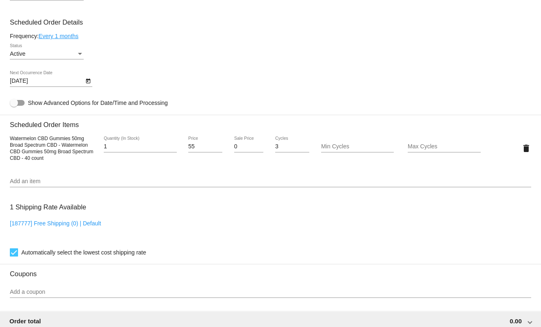
click at [244, 150] on div "0 Sale Price" at bounding box center [249, 145] width 30 height 16
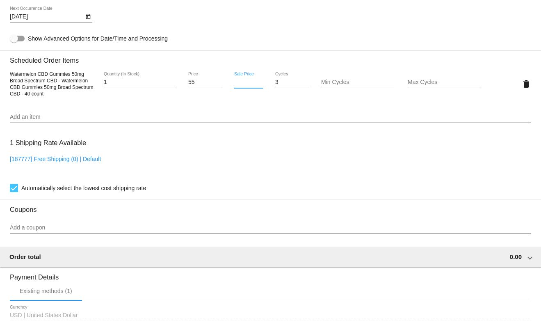
scroll to position [596, 0]
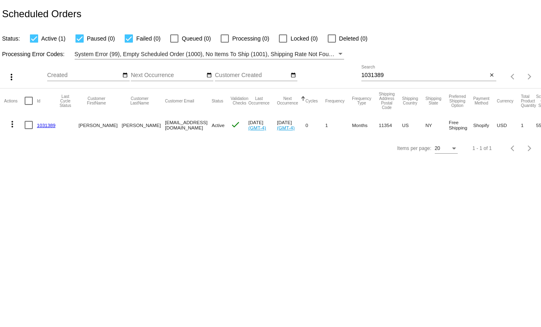
click at [491, 80] on div "1031389 Search close" at bounding box center [428, 73] width 135 height 16
click at [492, 73] on mat-icon "close" at bounding box center [492, 75] width 6 height 7
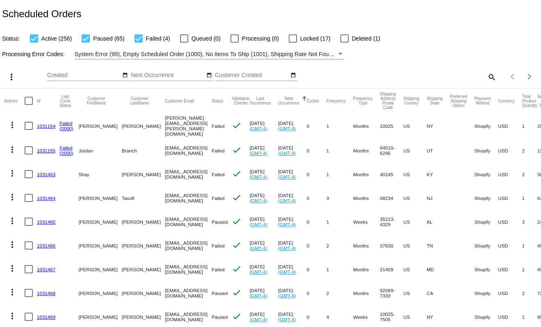
click at [319, 39] on span "Locked (17)" at bounding box center [315, 39] width 30 height 10
click at [293, 43] on input "Locked (17)" at bounding box center [292, 43] width 0 height 0
click at [318, 39] on span "Locked (17)" at bounding box center [315, 39] width 30 height 10
click at [293, 43] on input "Locked (17)" at bounding box center [292, 43] width 0 height 0
click at [313, 38] on span "Locked (17)" at bounding box center [315, 39] width 30 height 10
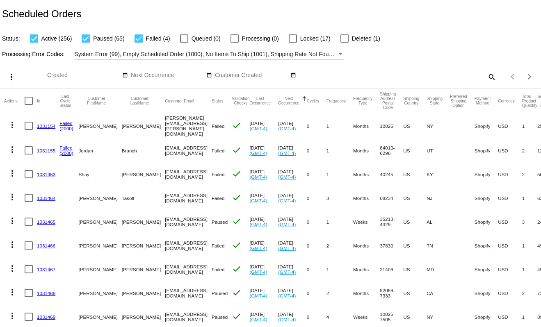
click at [293, 43] on input "Locked (17)" at bounding box center [292, 43] width 0 height 0
checkbox input "true"
click at [121, 69] on div "Sep Jan Feb Mar Apr Su Mo Tu We Th" at bounding box center [88, 73] width 82 height 16
click at [125, 76] on mat-icon "date_range" at bounding box center [125, 75] width 6 height 7
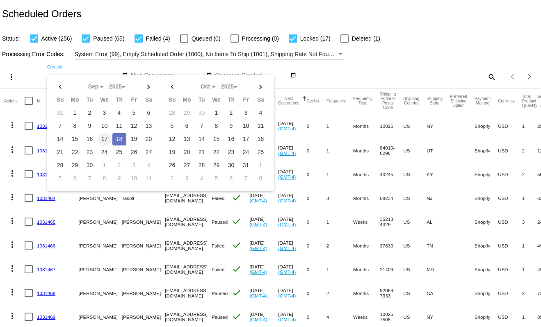
click at [106, 141] on td "17" at bounding box center [105, 139] width 14 height 12
type input "[DATE] - [DATE]"
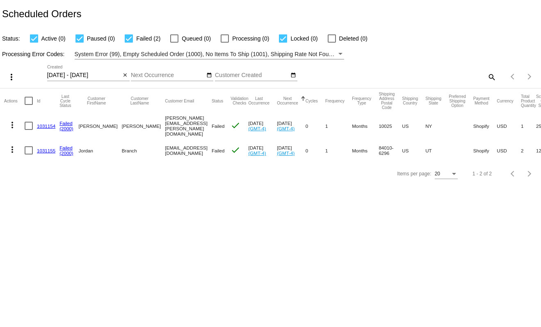
drag, startPoint x: 57, startPoint y: 154, endPoint x: 52, endPoint y: 182, distance: 27.8
click at [38, 152] on mat-cell "1031155" at bounding box center [48, 151] width 23 height 24
copy link "1031155"
drag, startPoint x: 56, startPoint y: 127, endPoint x: 38, endPoint y: 127, distance: 18.0
click at [38, 127] on mat-cell "1031154" at bounding box center [48, 125] width 23 height 25
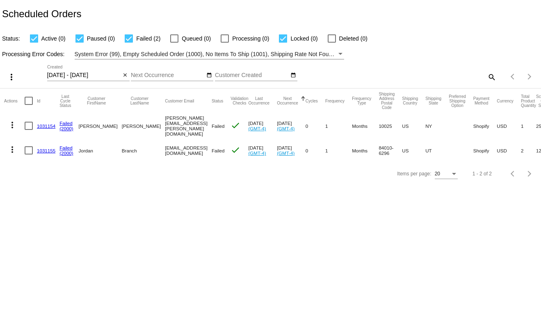
copy link "1031154"
drag, startPoint x: 211, startPoint y: 205, endPoint x: 132, endPoint y: 68, distance: 157.8
click at [211, 203] on body "Scheduled Orders Status: Active (0) Paused (0) Failed (2) Queued (0) Processing…" at bounding box center [270, 163] width 541 height 327
click at [492, 76] on mat-icon "search" at bounding box center [491, 77] width 10 height 13
click at [460, 76] on input "Search" at bounding box center [428, 75] width 135 height 7
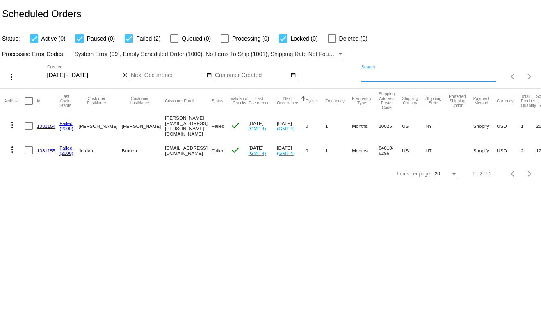
paste input "1031879"
type input "1031879"
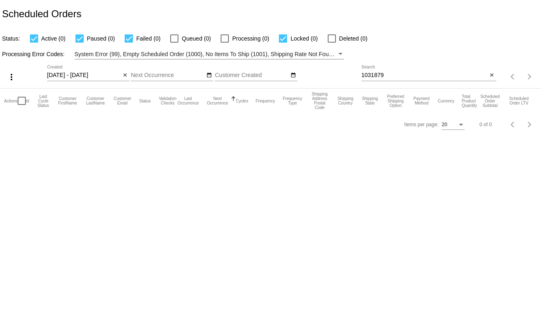
click at [121, 73] on div "close" at bounding box center [125, 75] width 9 height 9
click at [125, 75] on mat-icon "close" at bounding box center [125, 75] width 6 height 7
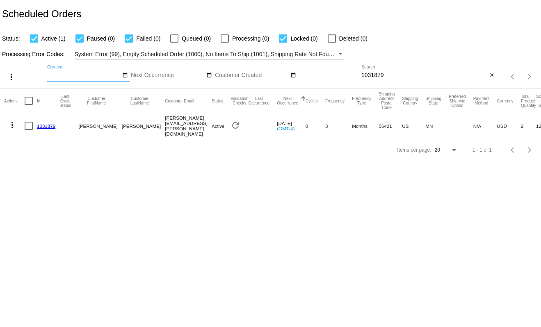
click at [56, 122] on mat-cell "1031879" at bounding box center [48, 125] width 23 height 25
click at [52, 126] on link "1031879" at bounding box center [46, 125] width 18 height 5
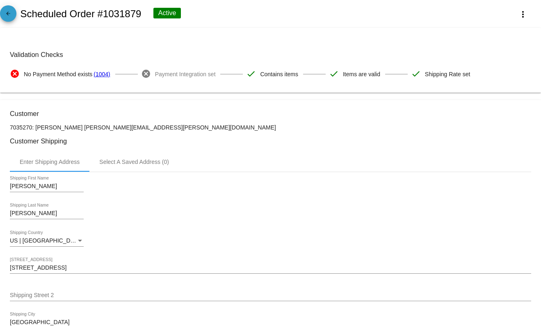
click at [12, 19] on mat-icon "arrow_back" at bounding box center [8, 16] width 10 height 10
